Goal: Transaction & Acquisition: Obtain resource

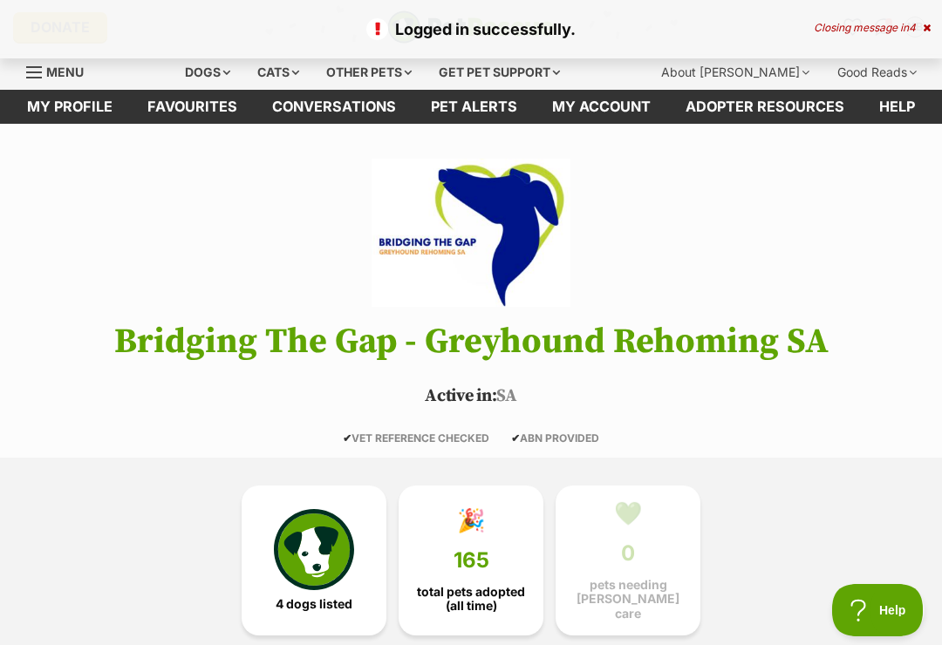
click at [207, 114] on link "Favourites" at bounding box center [192, 107] width 125 height 34
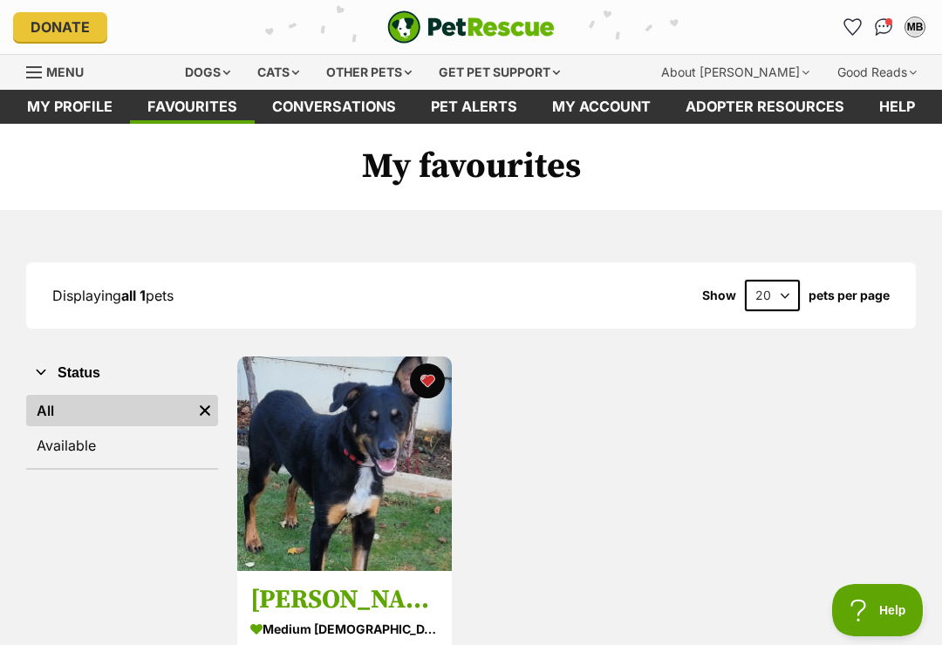
click at [397, 431] on img at bounding box center [344, 464] width 214 height 214
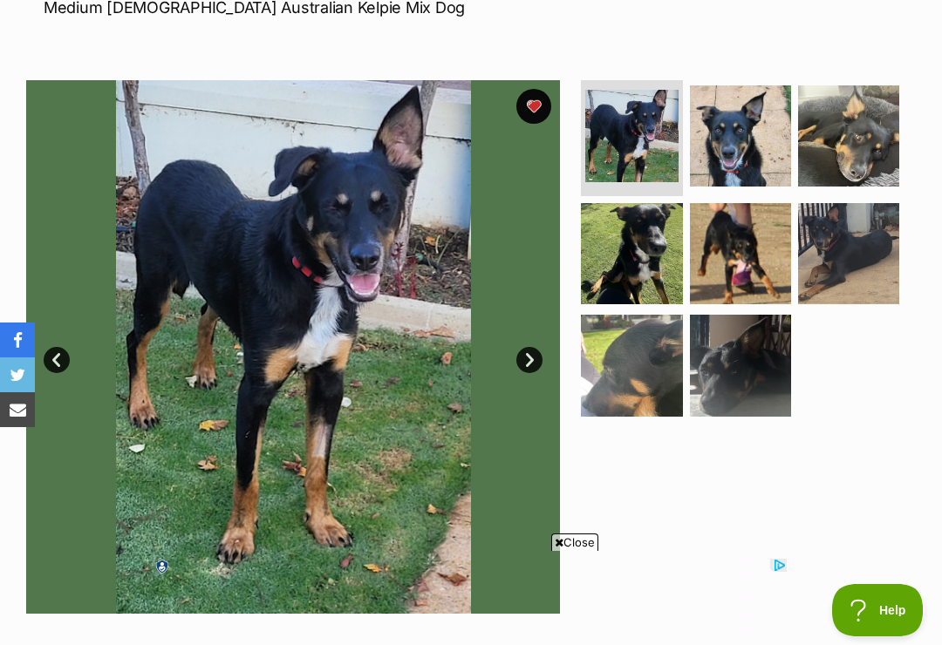
scroll to position [284, 0]
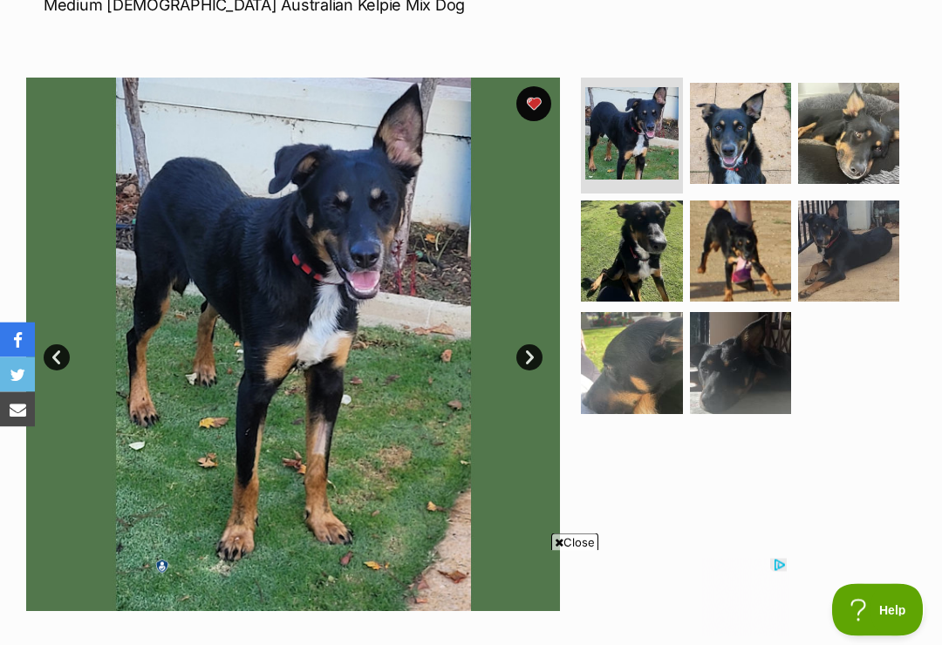
click at [534, 364] on link "Next" at bounding box center [529, 358] width 26 height 26
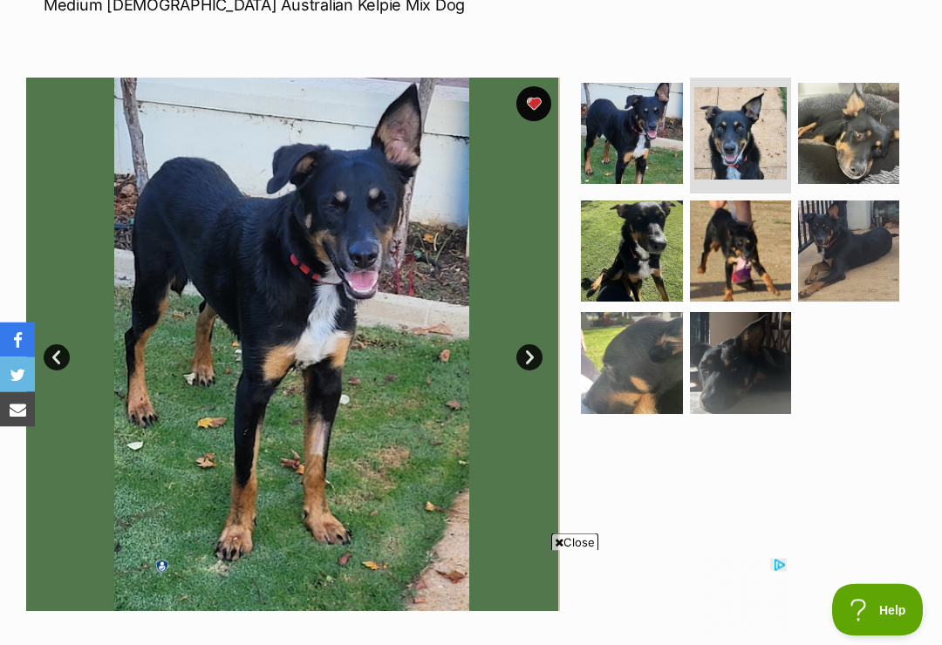
scroll to position [285, 0]
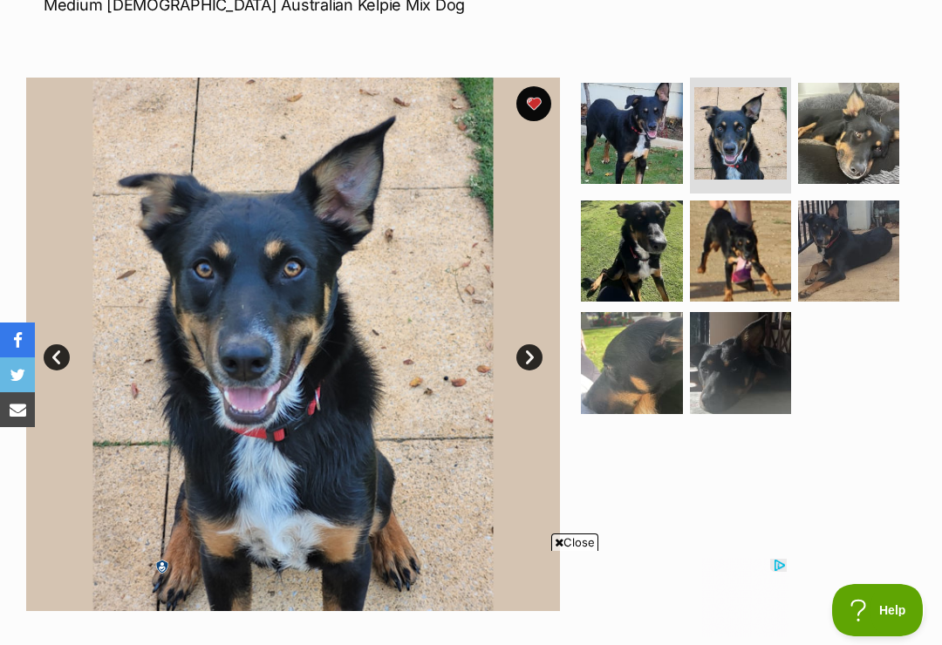
click at [534, 359] on link "Next" at bounding box center [529, 357] width 26 height 26
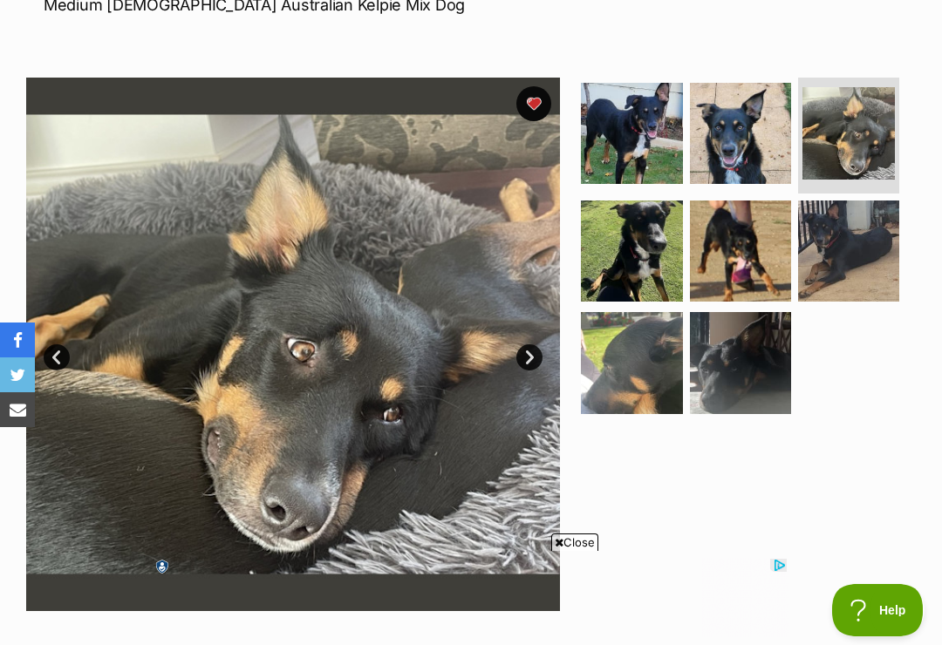
click at [541, 354] on link "Next" at bounding box center [529, 357] width 26 height 26
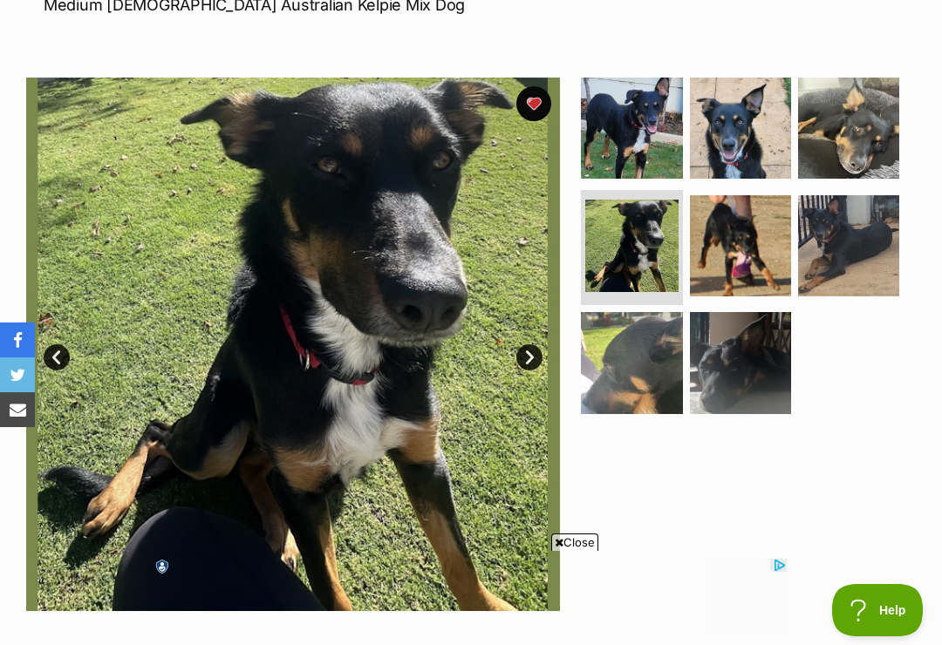
scroll to position [0, 0]
click at [529, 344] on link "Next" at bounding box center [529, 357] width 26 height 26
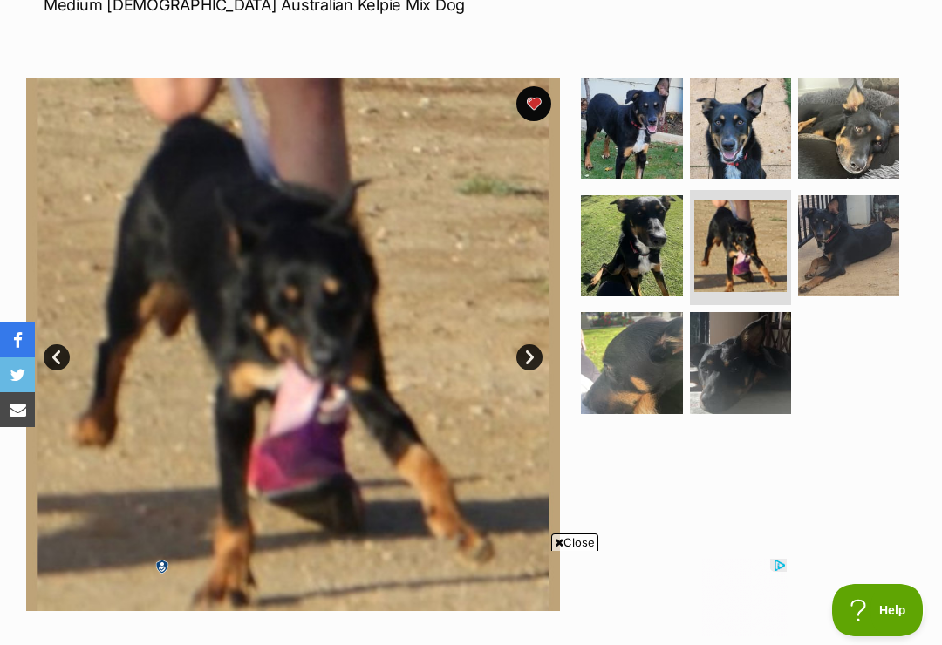
click at [528, 350] on link "Next" at bounding box center [529, 357] width 26 height 26
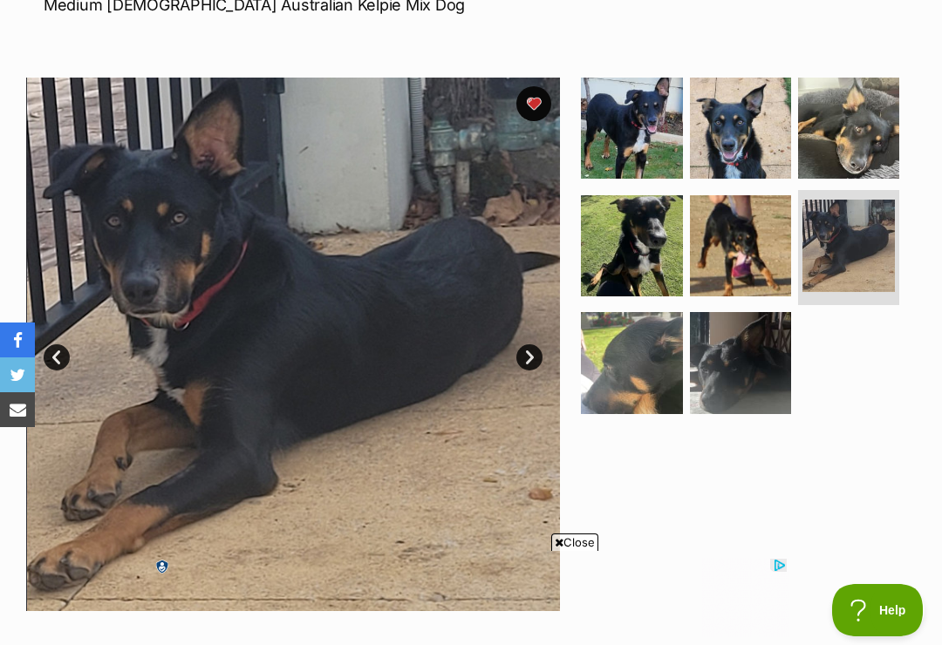
click at [547, 341] on img at bounding box center [293, 345] width 534 height 534
click at [525, 353] on link "Next" at bounding box center [529, 357] width 26 height 26
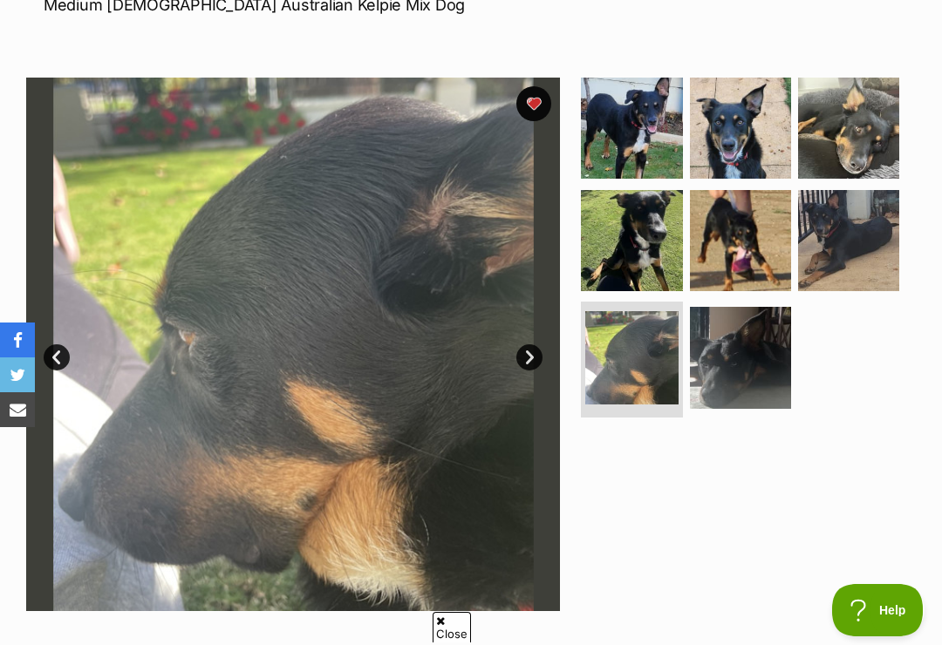
click at [539, 359] on link "Next" at bounding box center [529, 357] width 26 height 26
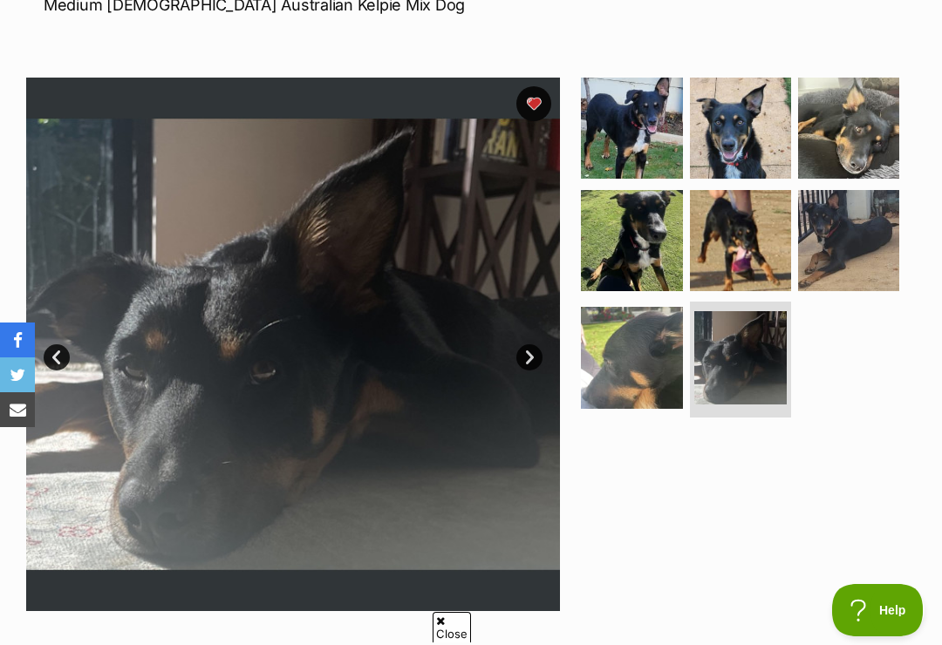
click at [526, 351] on link "Next" at bounding box center [529, 357] width 26 height 26
